Goal: Transaction & Acquisition: Purchase product/service

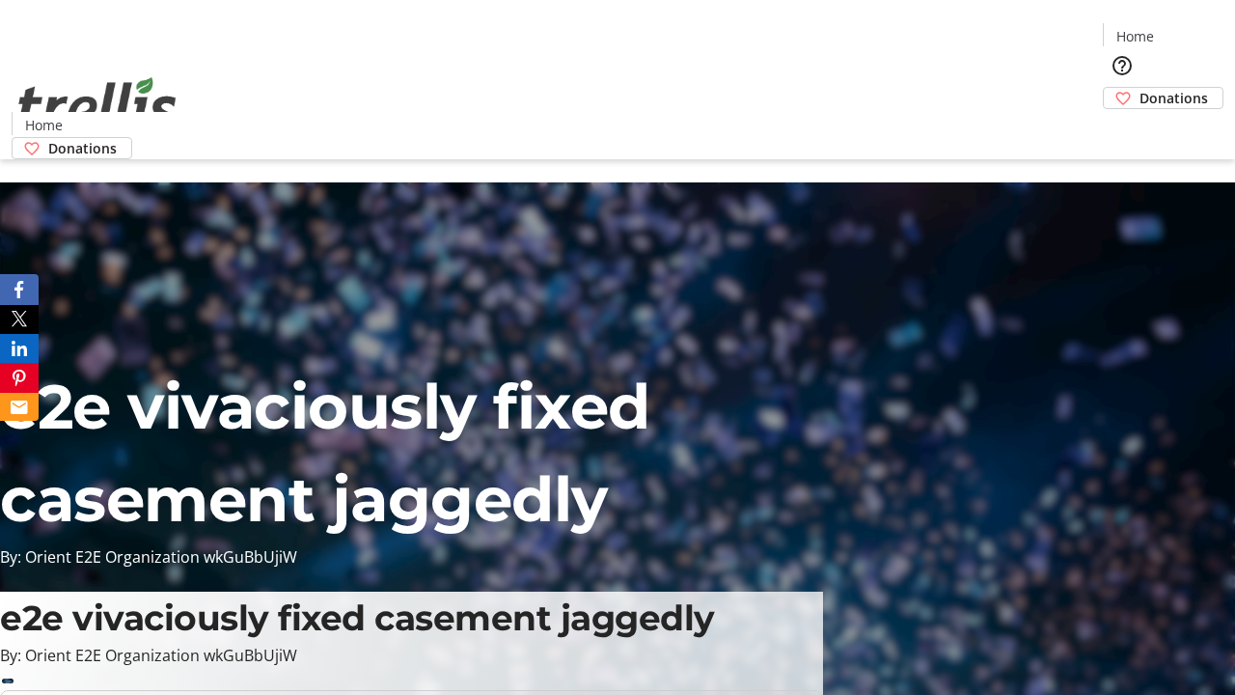
click at [1140, 88] on span "Donations" at bounding box center [1174, 98] width 69 height 20
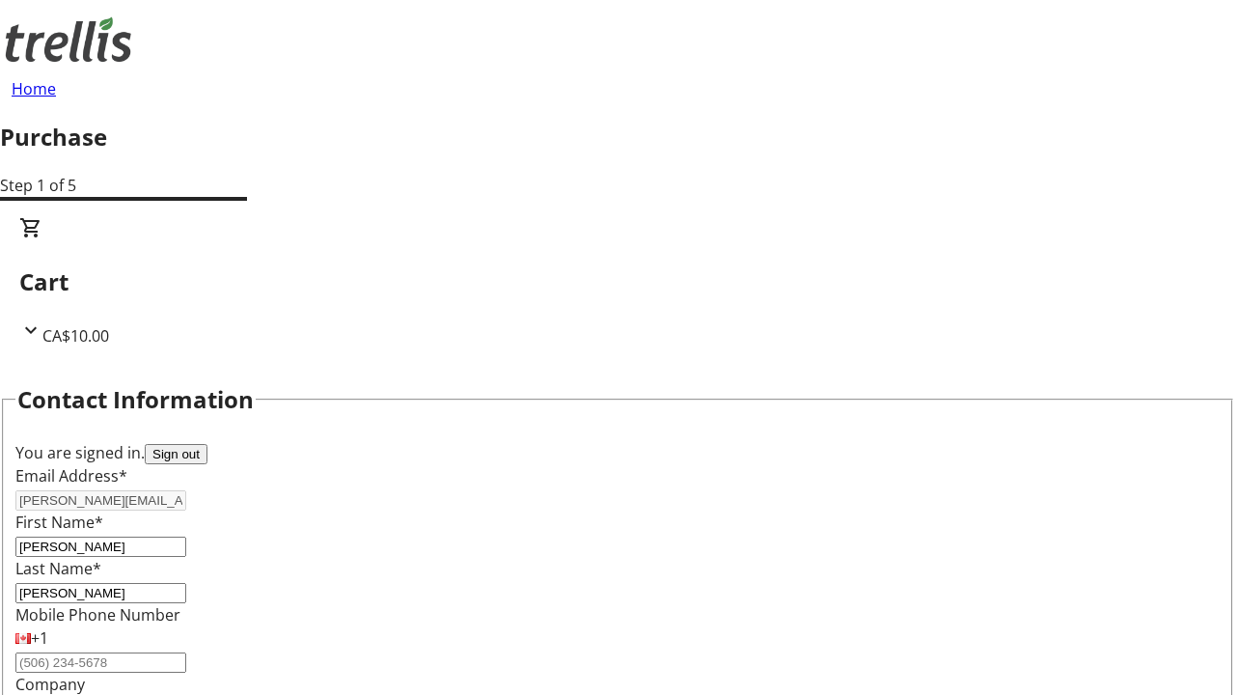
scroll to position [313, 0]
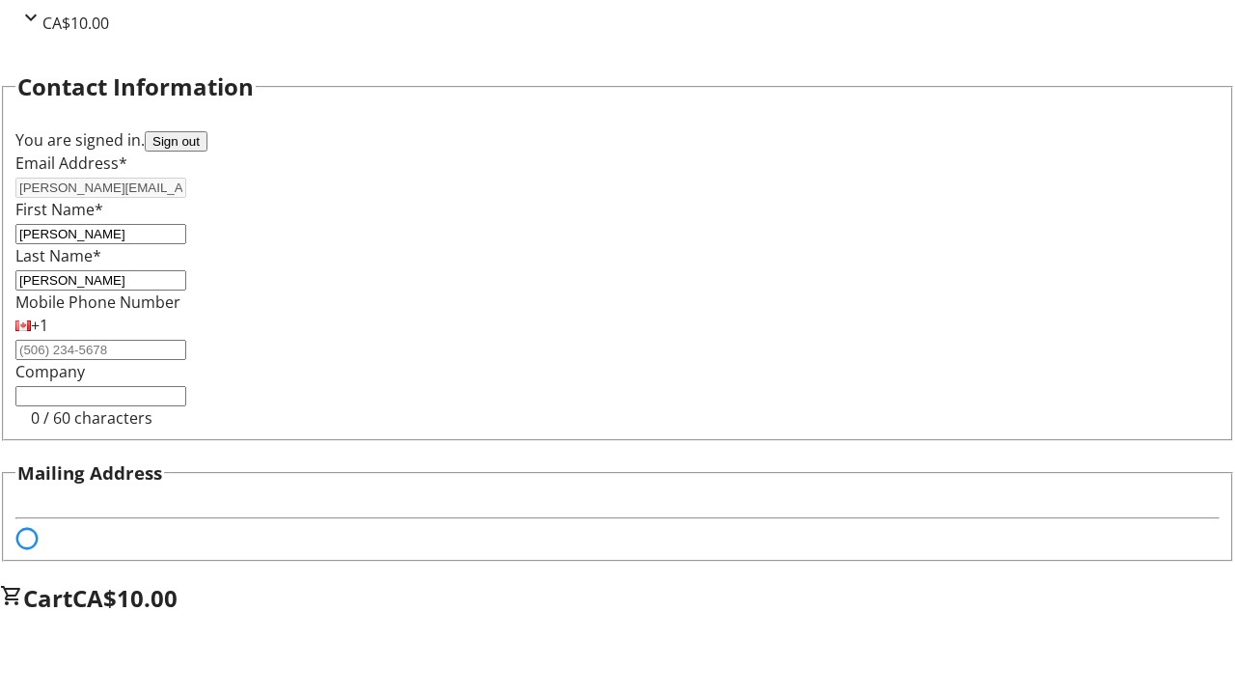
select select "BC"
select select "CA"
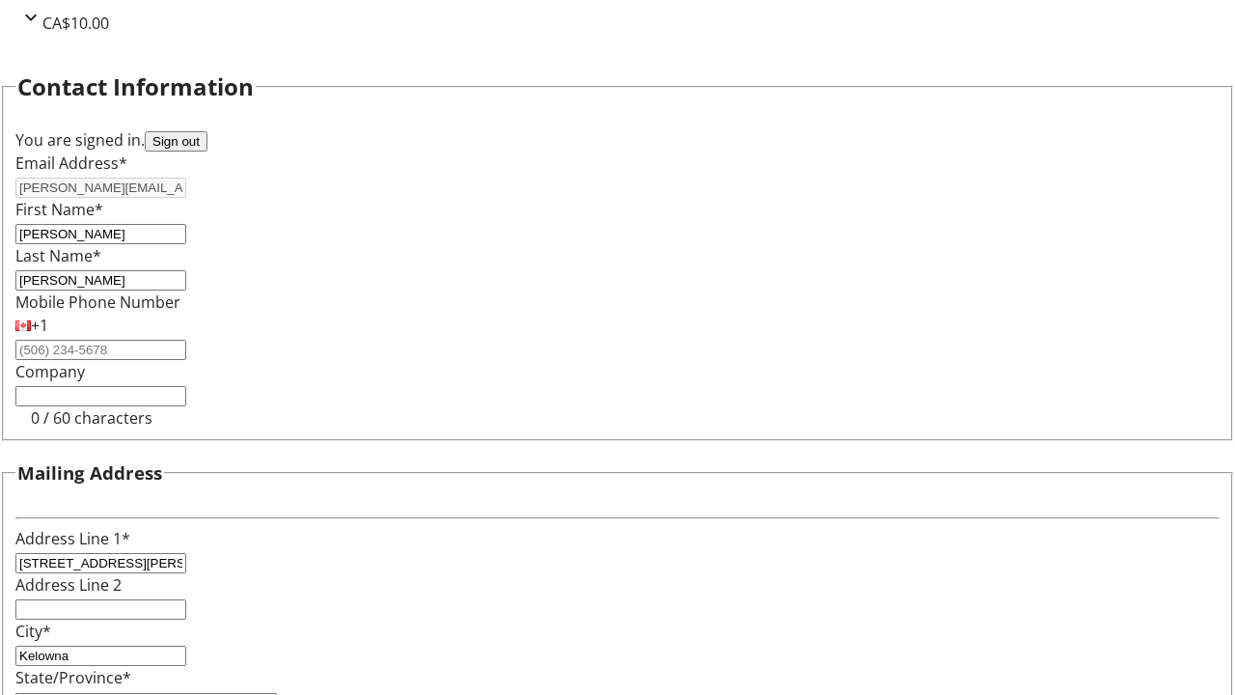
type input "V1Y 0C2"
